Goal: Task Accomplishment & Management: Manage account settings

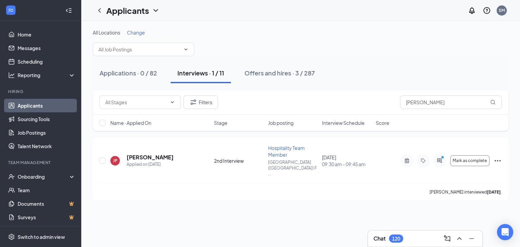
click at [394, 62] on div "Applications · 0 / 82 Interviews · 1 / 11 Offers and hires · 3 / 287" at bounding box center [301, 73] width 416 height 34
click at [440, 158] on icon "ActiveChat" at bounding box center [440, 160] width 8 height 5
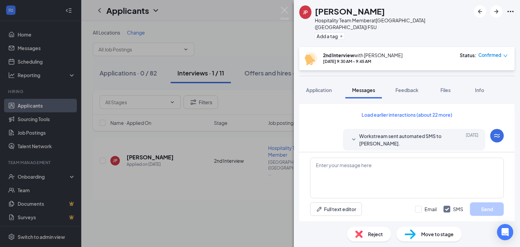
scroll to position [444, 0]
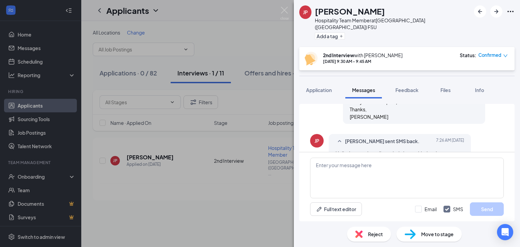
scroll to position [444, 0]
click at [432, 185] on textarea at bounding box center [407, 178] width 194 height 41
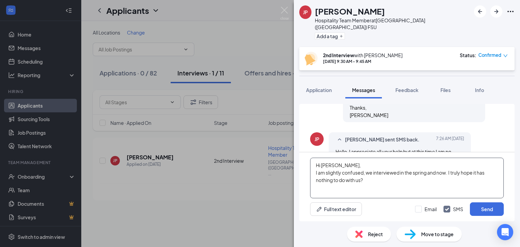
click at [449, 173] on textarea "Hi [PERSON_NAME], I am slightly confused, we interviewed in the spring and now.…" at bounding box center [407, 178] width 194 height 41
click at [473, 186] on textarea "Hi [PERSON_NAME], I am slightly confused, we interviewed in the spring and now,…" at bounding box center [407, 178] width 194 height 41
type textarea "Hi [PERSON_NAME], I am slightly confused, we interviewed in the spring and now,…"
click at [494, 209] on button "Send" at bounding box center [487, 210] width 34 height 14
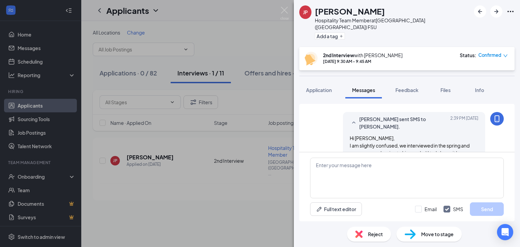
scroll to position [518, 0]
click at [282, 10] on img at bounding box center [285, 13] width 8 height 13
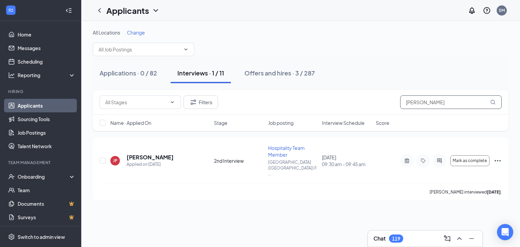
drag, startPoint x: 406, startPoint y: 103, endPoint x: 241, endPoint y: 84, distance: 166.4
click at [264, 101] on div "Filters [PERSON_NAME]" at bounding box center [301, 103] width 402 height 14
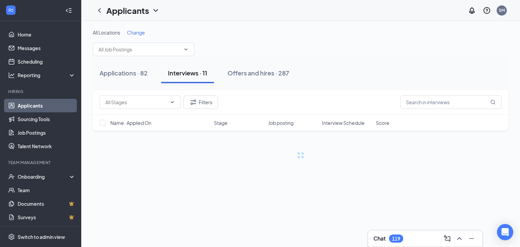
click at [402, 238] on div "119" at bounding box center [396, 239] width 14 height 8
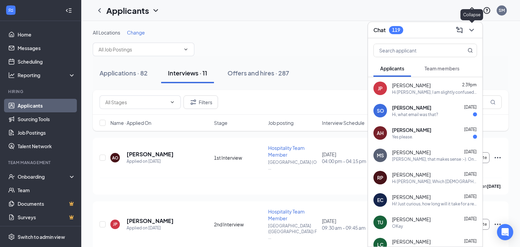
click at [470, 31] on icon "ChevronDown" at bounding box center [472, 30] width 8 height 8
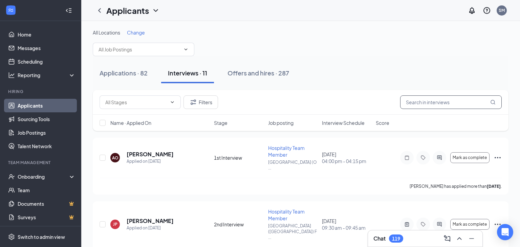
click at [449, 97] on input "text" at bounding box center [451, 103] width 102 height 14
type input "Suan"
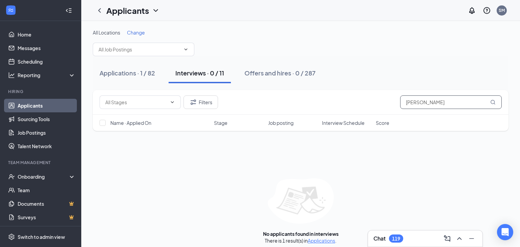
click at [520, 247] on html "Home Messages Scheduling Reporting Hiring Applicants Sourcing Tools Job Posting…" at bounding box center [260, 123] width 520 height 247
type input "[PERSON_NAME]"
click at [128, 69] on div "Applications · 1 / 82" at bounding box center [128, 73] width 56 height 8
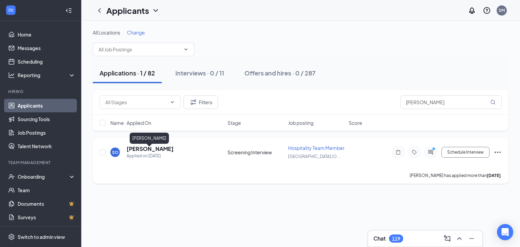
click at [147, 152] on h5 "[PERSON_NAME]" at bounding box center [150, 148] width 47 height 7
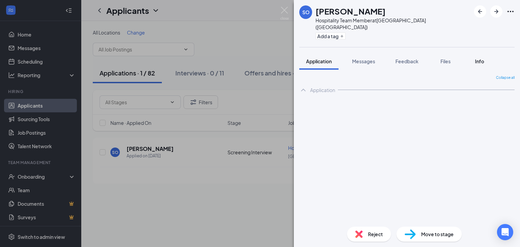
click at [484, 58] on span "Info" at bounding box center [479, 61] width 9 height 6
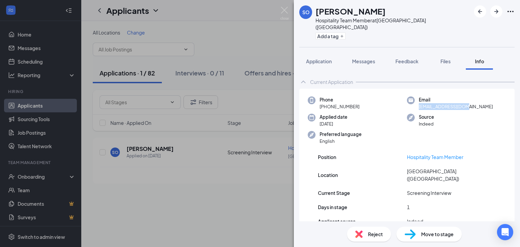
drag, startPoint x: 418, startPoint y: 100, endPoint x: 520, endPoint y: 100, distance: 101.6
click at [520, 100] on div "Current Application Phone [PHONE_NUMBER] Email [EMAIL_ADDRESS][DOMAIN_NAME] App…" at bounding box center [407, 146] width 226 height 152
copy span "[EMAIL_ADDRESS][DOMAIN_NAME]"
click at [366, 58] on div "Messages" at bounding box center [363, 61] width 23 height 7
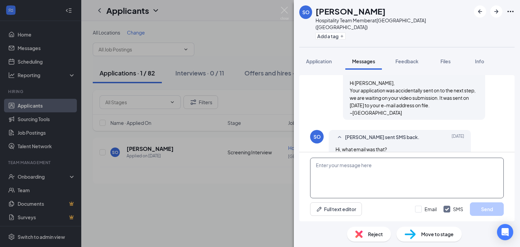
scroll to position [97, 0]
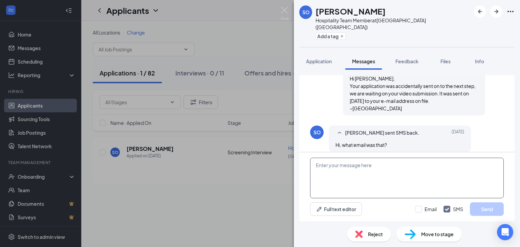
click at [359, 170] on textarea at bounding box center [407, 178] width 194 height 41
type textarea "Thisis"
click at [440, 182] on textarea "This the e-mail you provided on your application:" at bounding box center [407, 178] width 194 height 41
paste textarea "[EMAIL_ADDRESS][DOMAIN_NAME]"
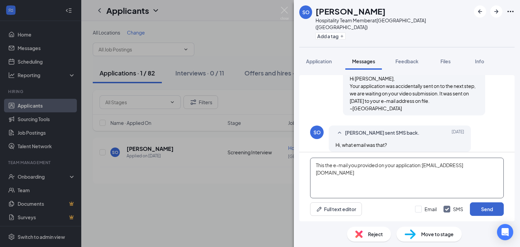
type textarea "This the e-mail you provided on your application:[EMAIL_ADDRESS][DOMAIN_NAME]"
click at [490, 205] on button "Send" at bounding box center [487, 210] width 34 height 14
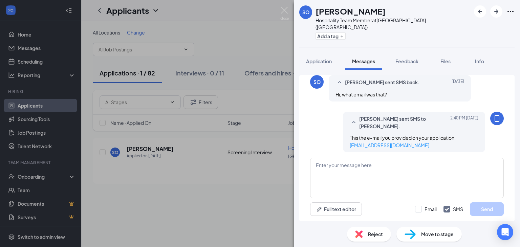
scroll to position [148, 0]
click at [285, 11] on img at bounding box center [285, 13] width 8 height 13
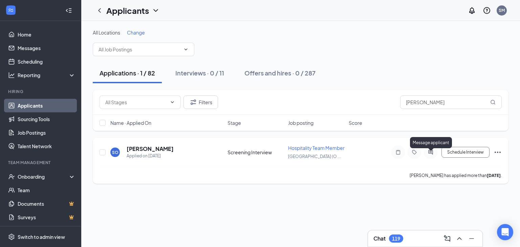
click at [430, 155] on icon "ActiveChat" at bounding box center [431, 152] width 8 height 5
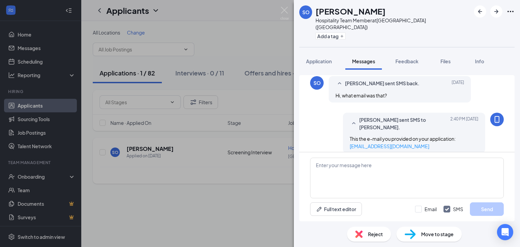
scroll to position [148, 0]
click at [281, 9] on img at bounding box center [285, 13] width 8 height 13
click at [281, 8] on img at bounding box center [285, 13] width 8 height 13
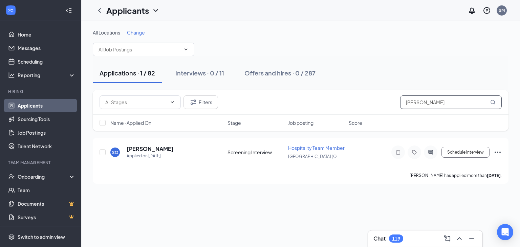
drag, startPoint x: 435, startPoint y: 105, endPoint x: 217, endPoint y: 84, distance: 218.5
click at [202, 102] on div "Filters [PERSON_NAME]" at bounding box center [301, 103] width 402 height 14
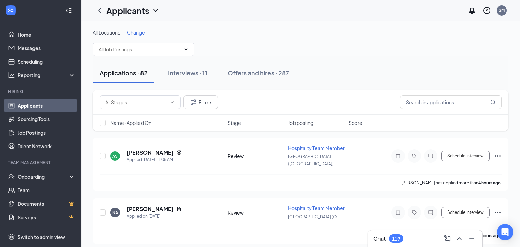
click at [392, 236] on div "119" at bounding box center [396, 239] width 14 height 8
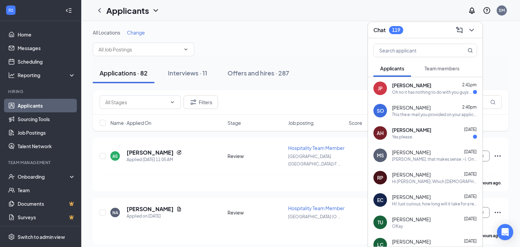
click at [450, 95] on div "Oh no it has nothing to do with you guys at all, I just simply considered my jo…" at bounding box center [432, 92] width 81 height 6
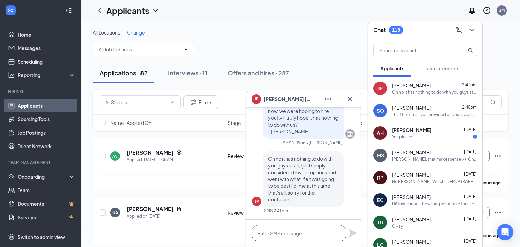
click at [307, 230] on textarea at bounding box center [299, 233] width 95 height 16
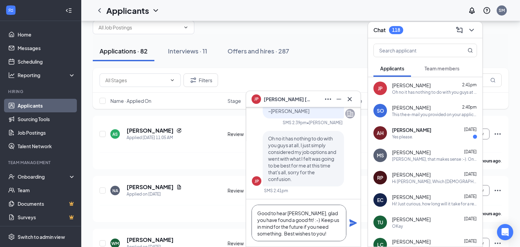
scroll to position [27, 0]
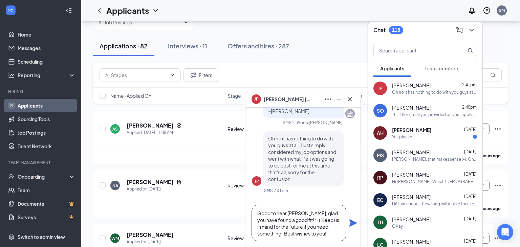
click at [317, 237] on textarea "Good to hear [PERSON_NAME], glad you have found a good fit! :-) Keep us in mind…" at bounding box center [299, 223] width 95 height 37
type textarea "Good to hear [PERSON_NAME], glad you have found a good fit! :-) Keep us in mind…"
click at [354, 221] on icon "Plane" at bounding box center [353, 223] width 8 height 8
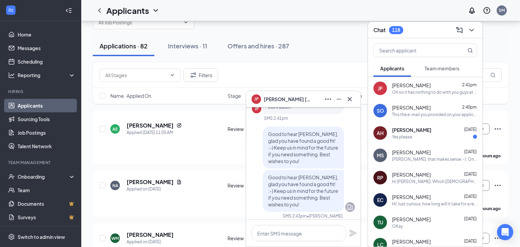
scroll to position [0, 0]
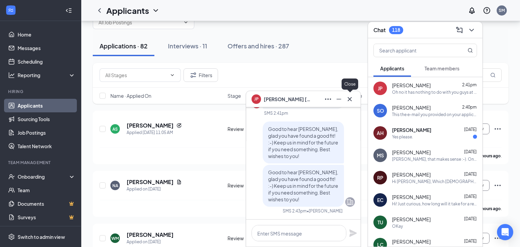
click at [350, 102] on icon "Cross" at bounding box center [350, 99] width 8 height 8
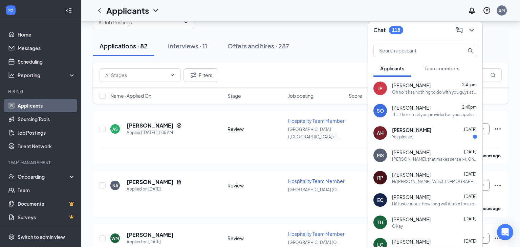
click at [426, 136] on div "Yes please." at bounding box center [434, 137] width 85 height 6
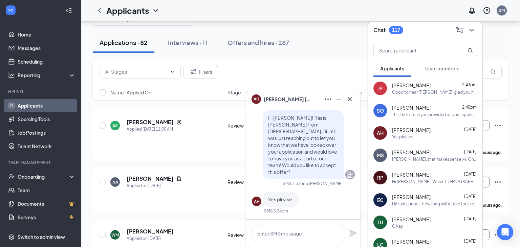
scroll to position [34, 0]
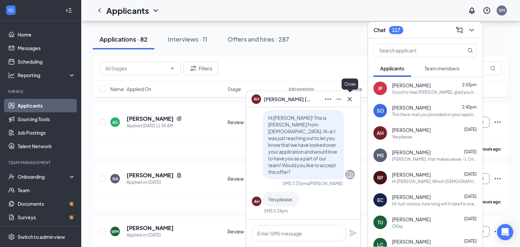
click at [353, 100] on icon "Cross" at bounding box center [350, 99] width 8 height 8
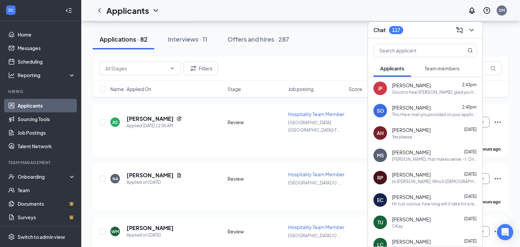
click at [434, 65] on span "Team members" at bounding box center [442, 68] width 35 height 6
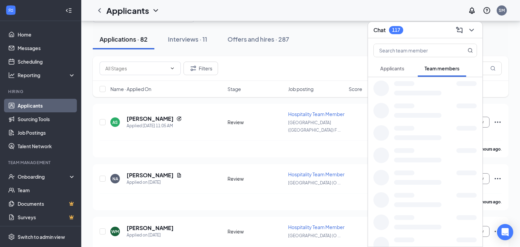
click at [398, 71] on button "Applicants" at bounding box center [393, 68] width 38 height 17
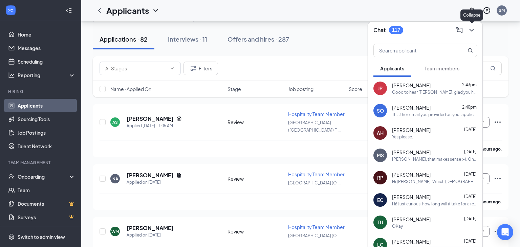
click at [476, 28] on button at bounding box center [471, 30] width 11 height 11
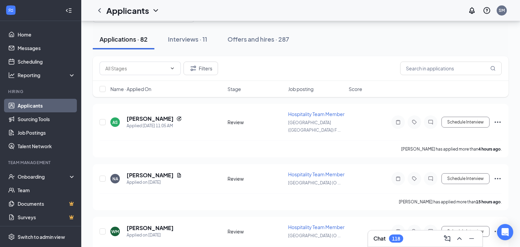
click at [411, 239] on div "Chat 118" at bounding box center [426, 238] width 104 height 11
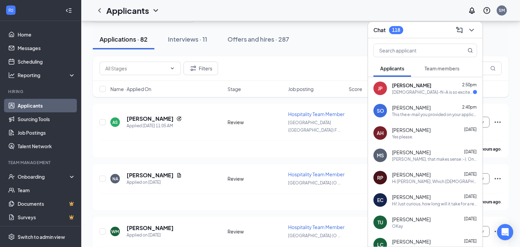
click at [424, 94] on div "[DEMOGRAPHIC_DATA]-fil-A is so excited for you to join our team! Do you know an…" at bounding box center [432, 92] width 81 height 6
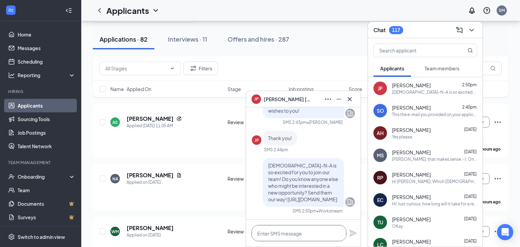
click at [321, 233] on textarea at bounding box center [299, 233] width 95 height 16
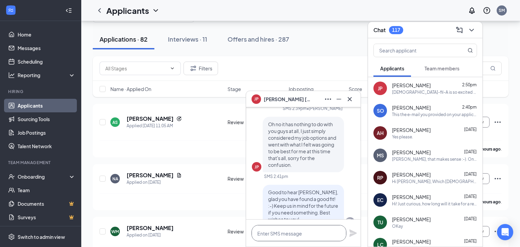
scroll to position [-168, 0]
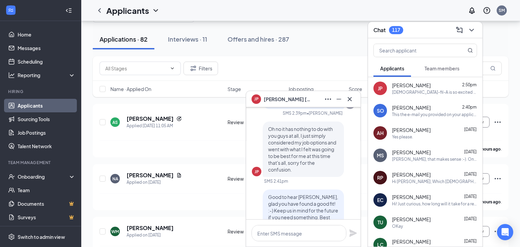
click at [352, 104] on div "JP [PERSON_NAME]" at bounding box center [303, 99] width 115 height 16
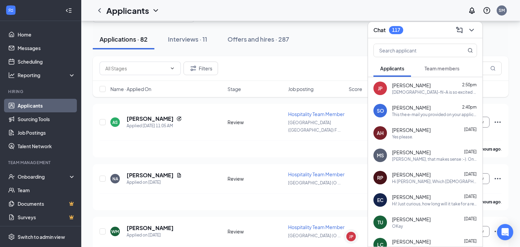
scroll to position [0, 0]
click at [480, 27] on div "Chat 117" at bounding box center [425, 30] width 115 height 16
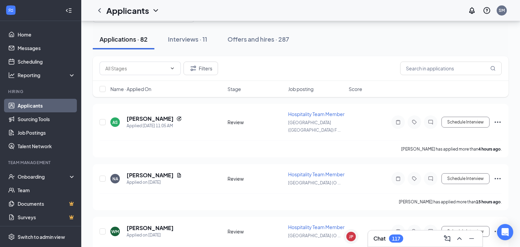
click at [405, 244] on div "Chat 117" at bounding box center [425, 239] width 115 height 16
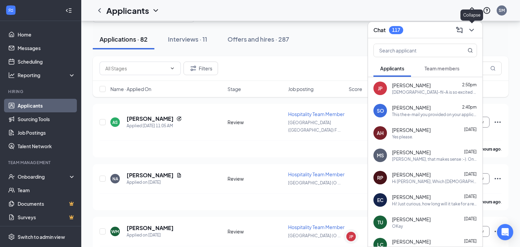
click at [473, 34] on button at bounding box center [471, 30] width 11 height 11
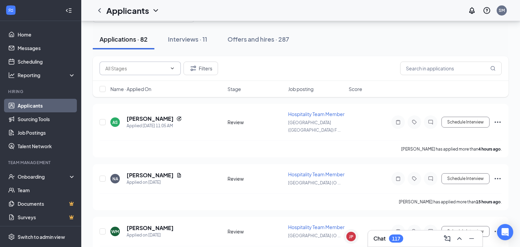
click at [168, 64] on span at bounding box center [140, 69] width 81 height 14
click at [121, 85] on div "Review (7)" at bounding box center [116, 83] width 22 height 7
type input "Review (7)"
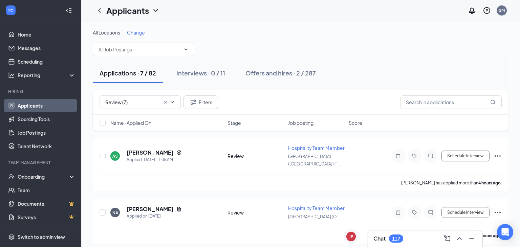
click at [101, 189] on div "AS [PERSON_NAME] Applied [DATE] 11:05 AM Review Hospitality Team Member [GEOGRA…" at bounding box center [301, 165] width 416 height 54
click at [155, 153] on h5 "[PERSON_NAME]" at bounding box center [150, 152] width 47 height 7
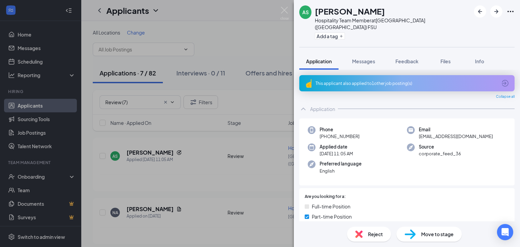
click at [381, 83] on div "This applicant also applied to 1 other job posting(s)" at bounding box center [406, 83] width 215 height 16
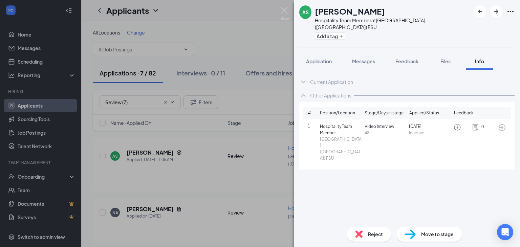
click at [450, 233] on span "Move to stage" at bounding box center [437, 234] width 33 height 7
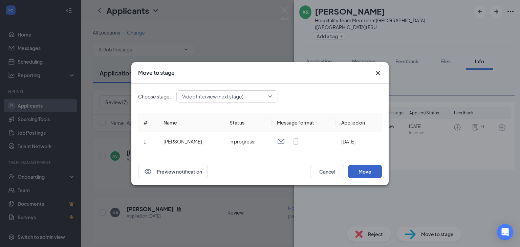
click at [369, 168] on button "Move" at bounding box center [365, 172] width 34 height 14
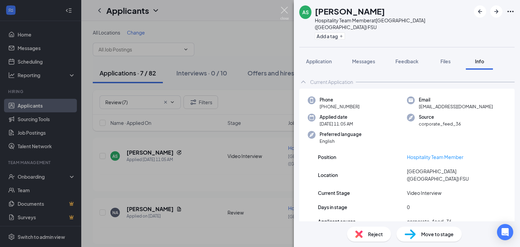
click at [286, 9] on img at bounding box center [285, 13] width 8 height 13
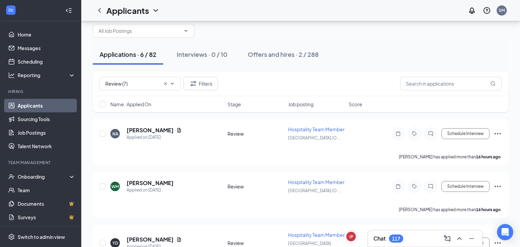
scroll to position [14, 0]
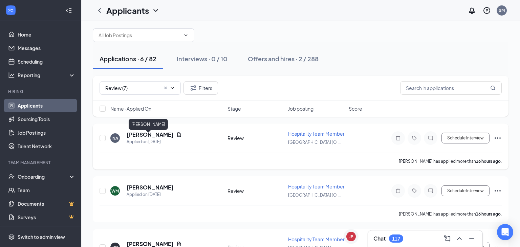
click at [139, 139] on h5 "[PERSON_NAME]" at bounding box center [150, 134] width 47 height 7
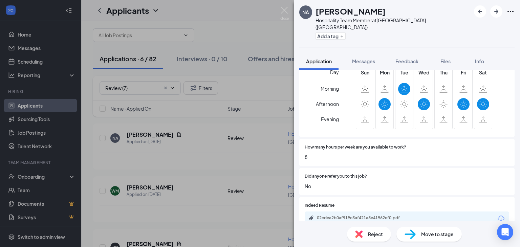
scroll to position [324, 0]
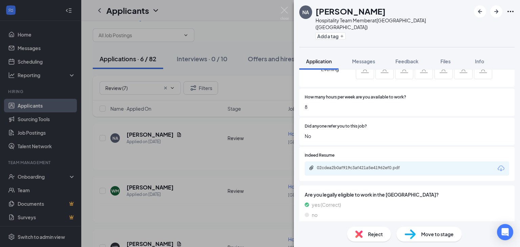
click at [447, 233] on span "Move to stage" at bounding box center [437, 234] width 33 height 7
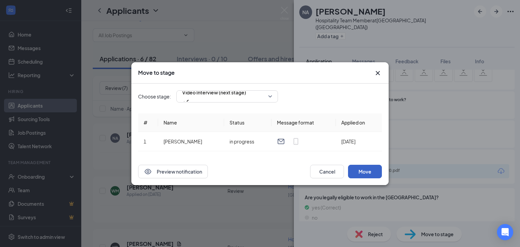
click at [362, 168] on button "Move" at bounding box center [365, 172] width 34 height 14
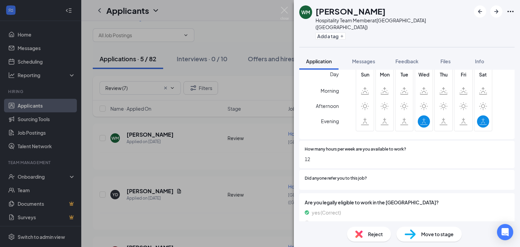
scroll to position [302, 0]
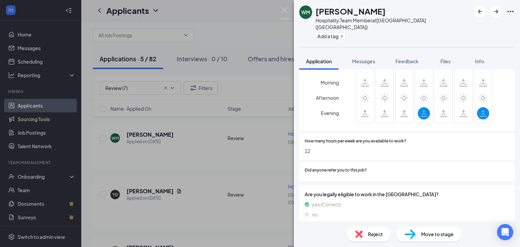
click at [437, 234] on span "Move to stage" at bounding box center [437, 234] width 33 height 7
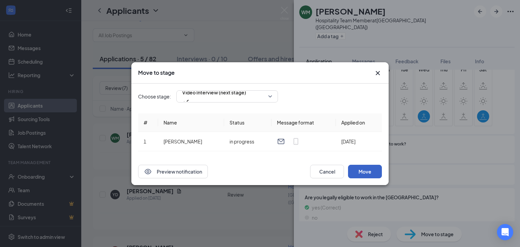
click at [361, 168] on button "Move" at bounding box center [365, 172] width 34 height 14
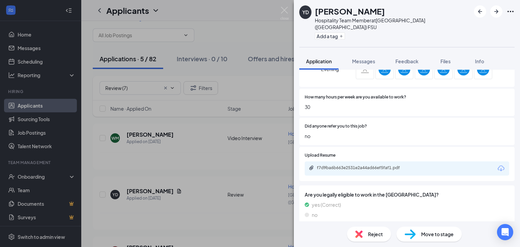
scroll to position [353, 0]
click at [426, 237] on span "Move to stage" at bounding box center [437, 234] width 33 height 7
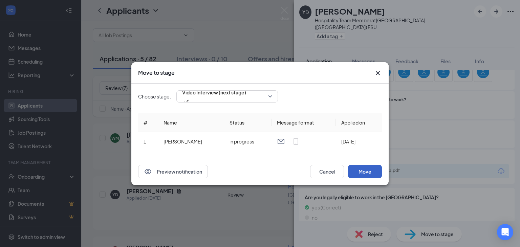
click at [359, 172] on button "Move" at bounding box center [365, 172] width 34 height 14
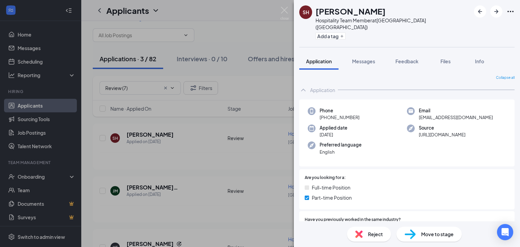
click at [447, 239] on div "Move to stage" at bounding box center [429, 234] width 65 height 15
click at [444, 236] on span "Move to stage" at bounding box center [437, 234] width 33 height 7
click at [433, 233] on span "Move to stage" at bounding box center [437, 234] width 33 height 7
click at [429, 237] on span "Move to stage" at bounding box center [437, 234] width 33 height 7
click at [285, 11] on img at bounding box center [285, 13] width 8 height 13
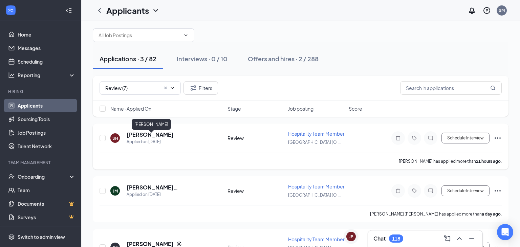
click at [174, 139] on h5 "[PERSON_NAME]" at bounding box center [150, 134] width 47 height 7
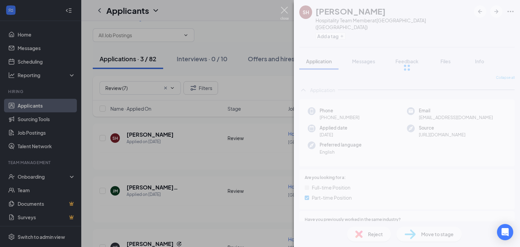
click at [286, 9] on img at bounding box center [285, 13] width 8 height 13
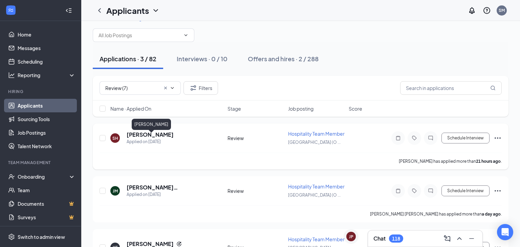
click at [160, 138] on h5 "[PERSON_NAME]" at bounding box center [150, 134] width 47 height 7
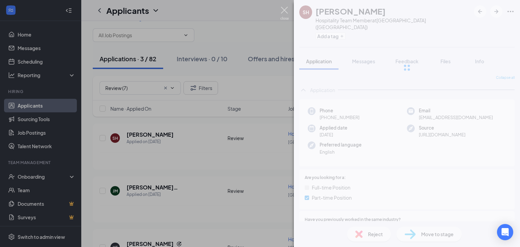
click at [287, 9] on img at bounding box center [285, 13] width 8 height 13
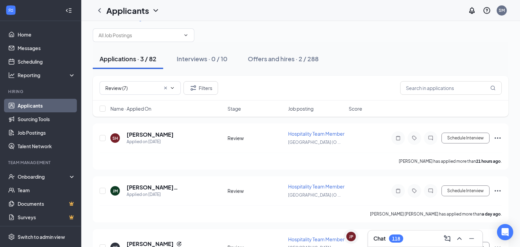
click at [403, 235] on div "Chat 118" at bounding box center [389, 239] width 30 height 8
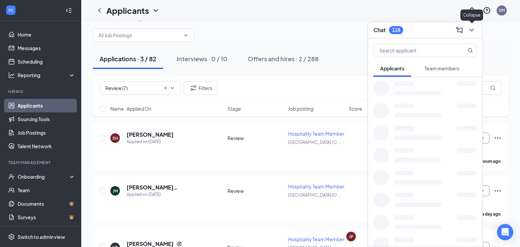
click at [472, 34] on button at bounding box center [471, 30] width 11 height 11
